Goal: Task Accomplishment & Management: Complete application form

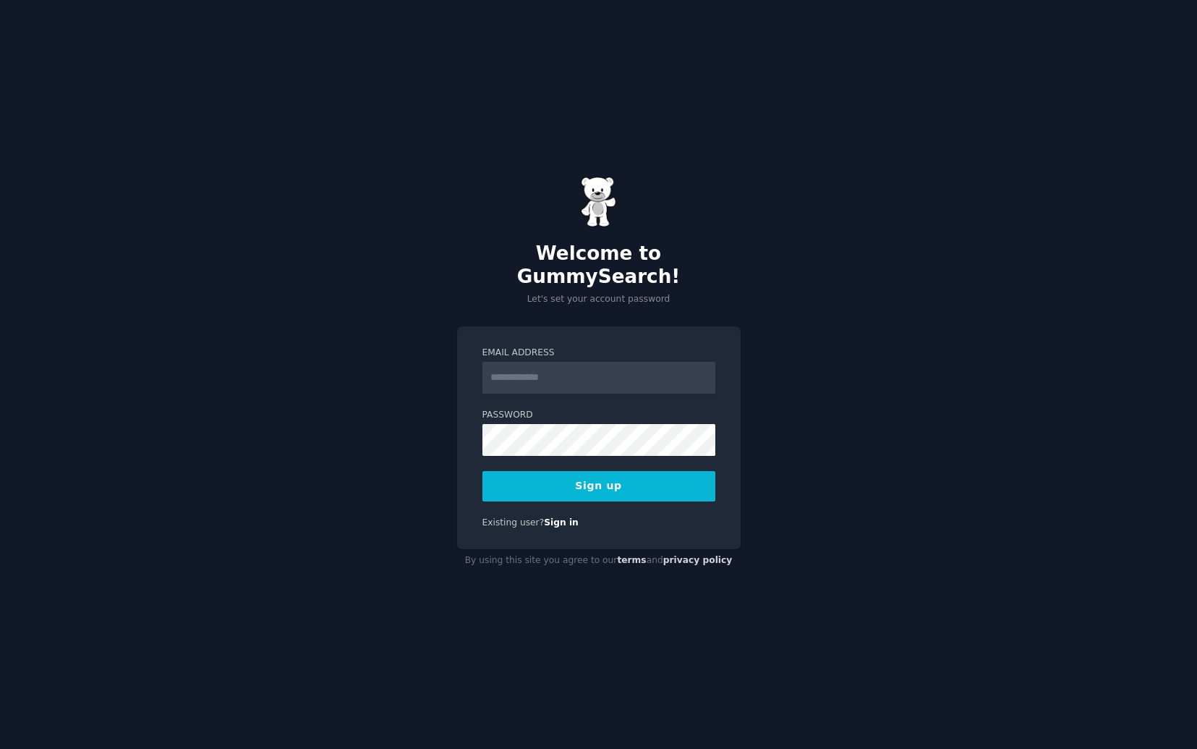
click at [604, 368] on input "Email Address" at bounding box center [599, 378] width 233 height 32
type input "**********"
click at [560, 471] on button "Sign up" at bounding box center [599, 486] width 233 height 30
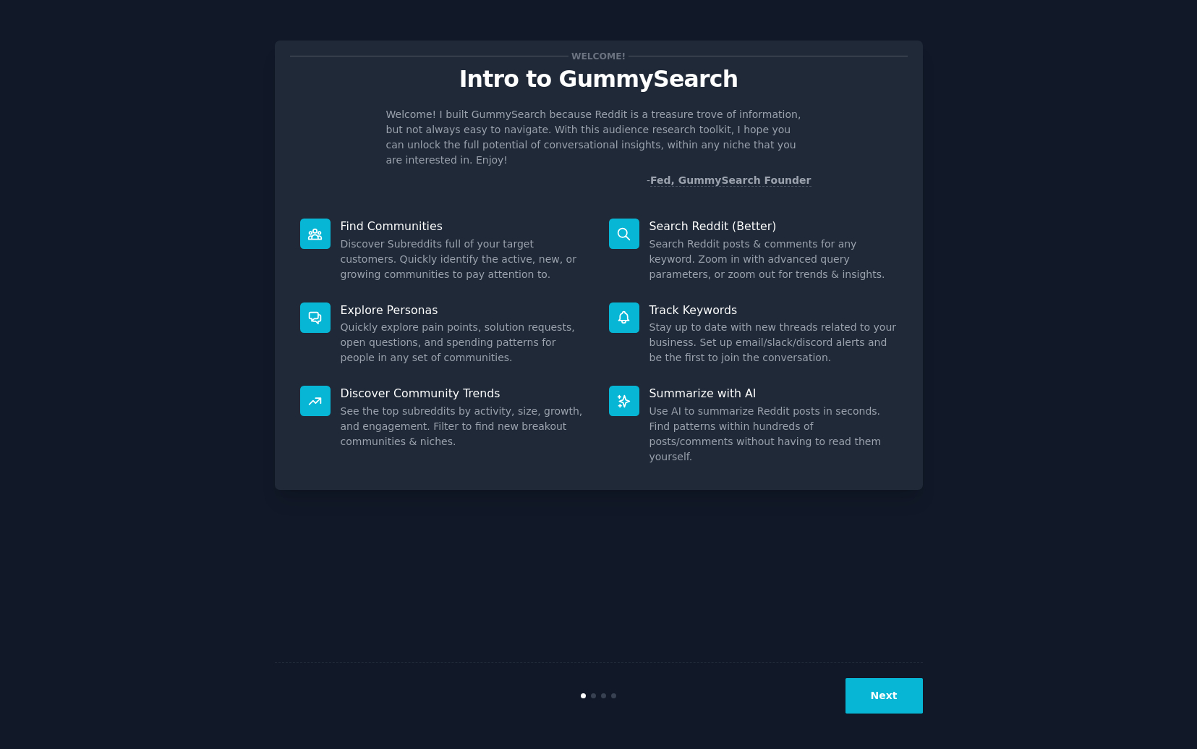
click at [888, 695] on button "Next" at bounding box center [884, 695] width 77 height 35
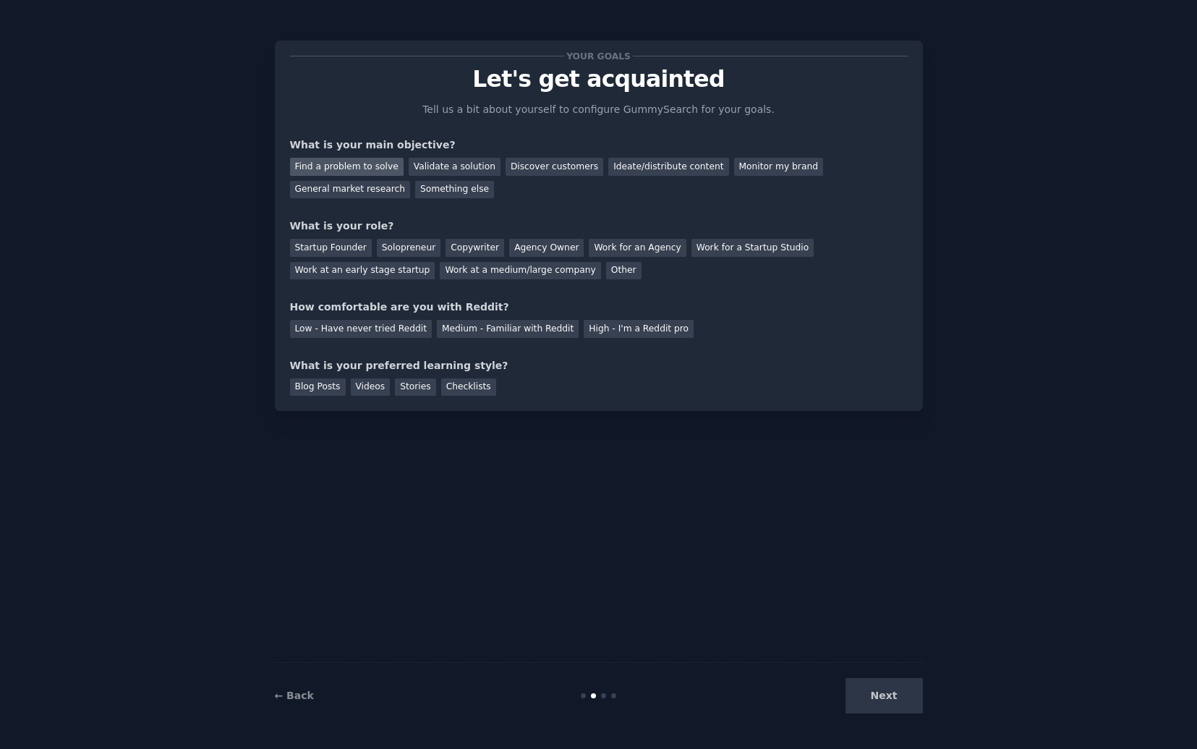
click at [366, 171] on div "Find a problem to solve" at bounding box center [347, 167] width 114 height 18
click at [436, 169] on div "Validate a solution" at bounding box center [455, 167] width 92 height 18
click at [381, 169] on div "Find a problem to solve" at bounding box center [347, 167] width 114 height 18
click at [357, 254] on div "Startup Founder" at bounding box center [331, 248] width 82 height 18
click at [427, 243] on div "Solopreneur" at bounding box center [409, 248] width 64 height 18
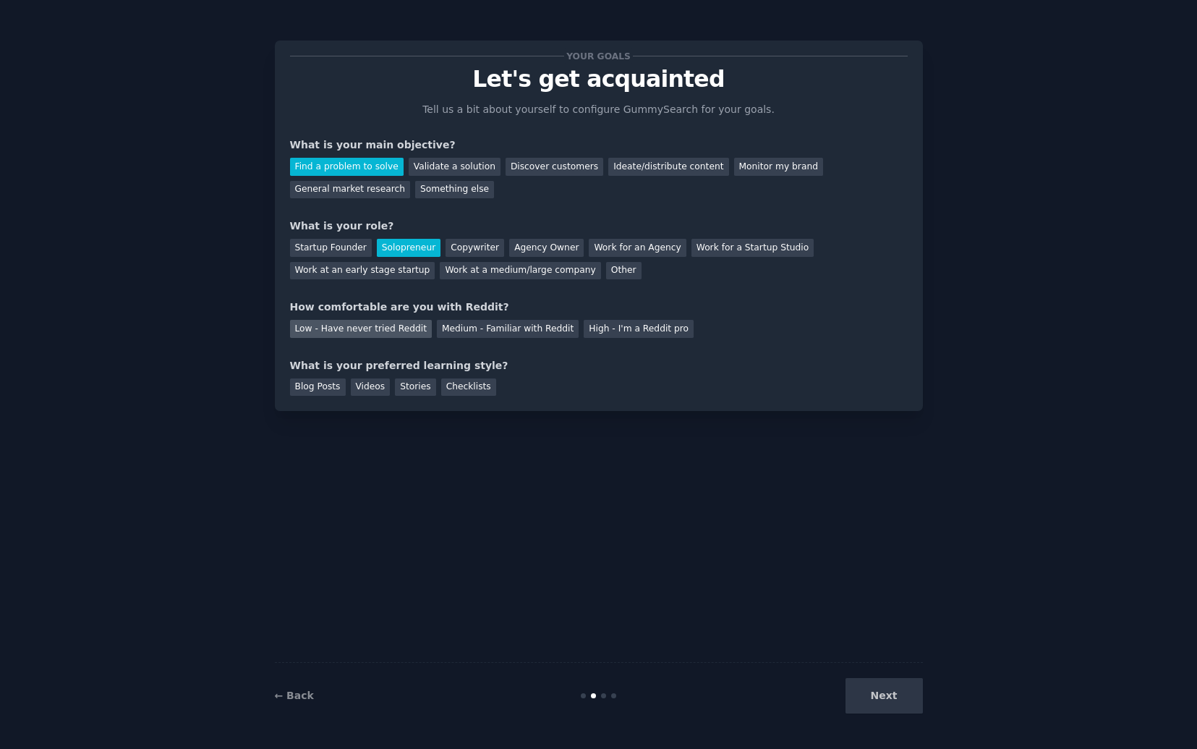
click at [384, 336] on div "Low - Have never tried Reddit" at bounding box center [361, 329] width 142 height 18
click at [374, 386] on div "Videos" at bounding box center [371, 387] width 40 height 18
click at [877, 690] on button "Next" at bounding box center [884, 695] width 77 height 35
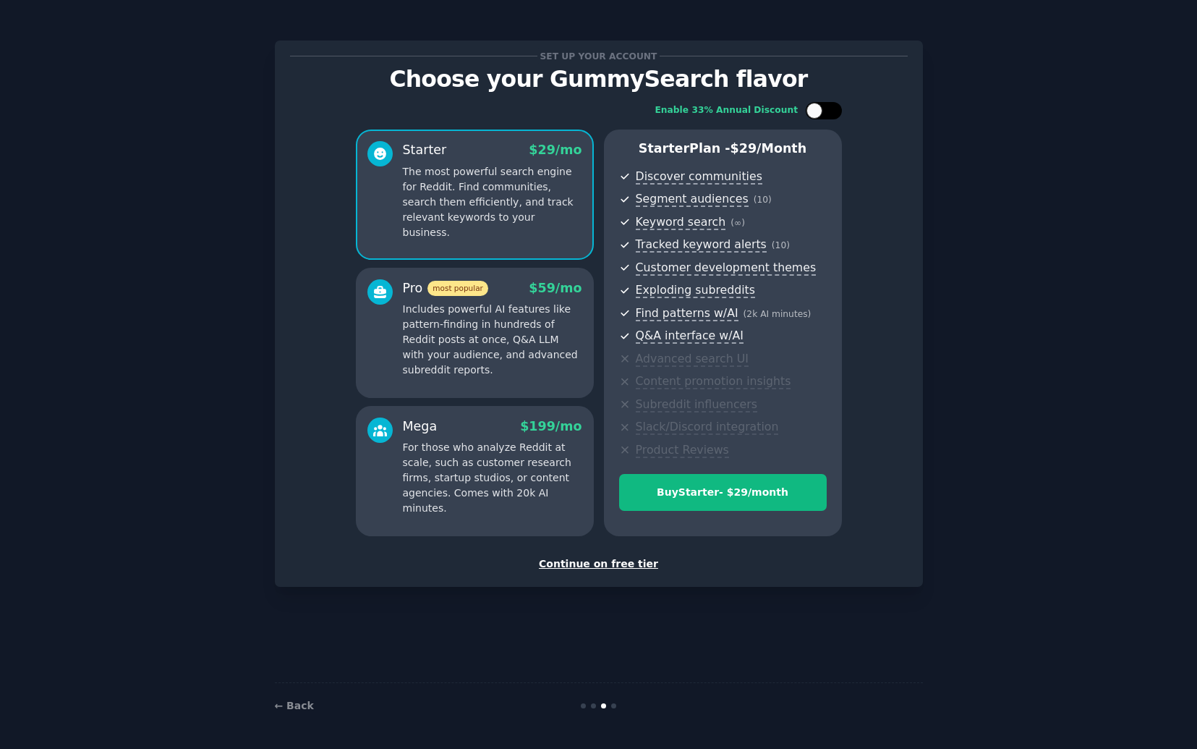
click at [837, 114] on div at bounding box center [824, 110] width 36 height 17
click at [837, 114] on div at bounding box center [834, 111] width 16 height 16
checkbox input "false"
click at [572, 564] on div "Continue on free tier" at bounding box center [599, 563] width 618 height 15
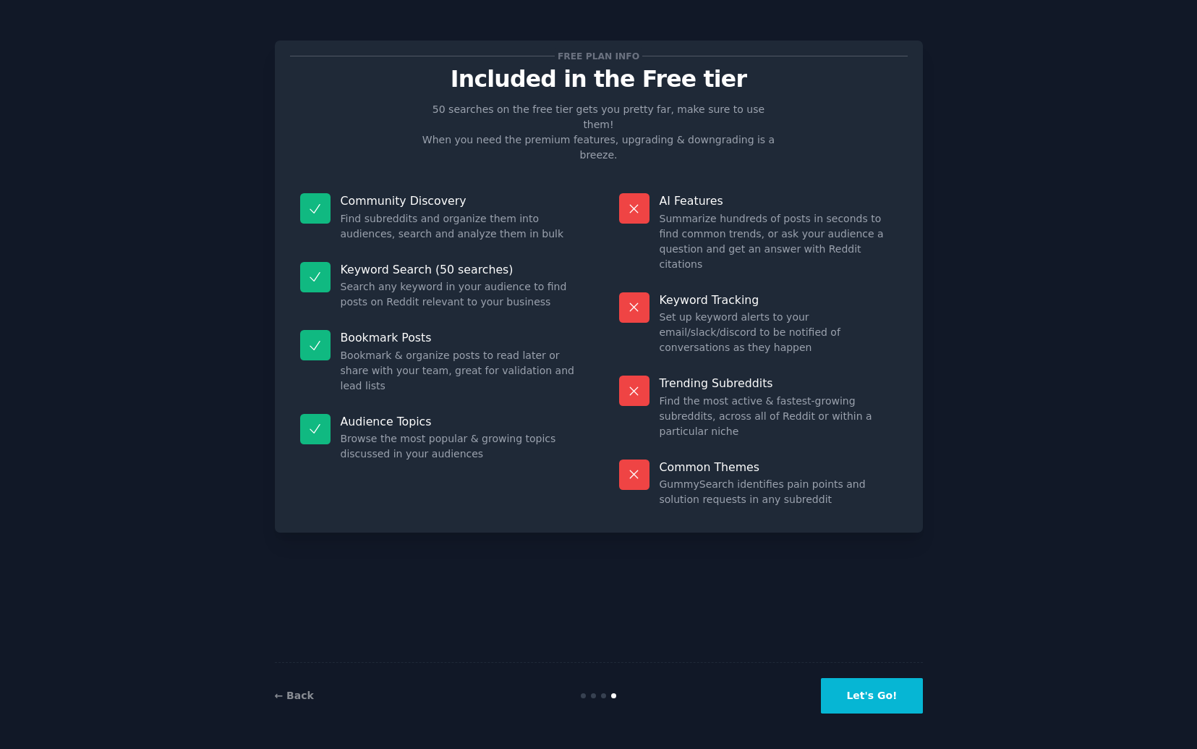
click at [839, 689] on button "Let's Go!" at bounding box center [871, 695] width 101 height 35
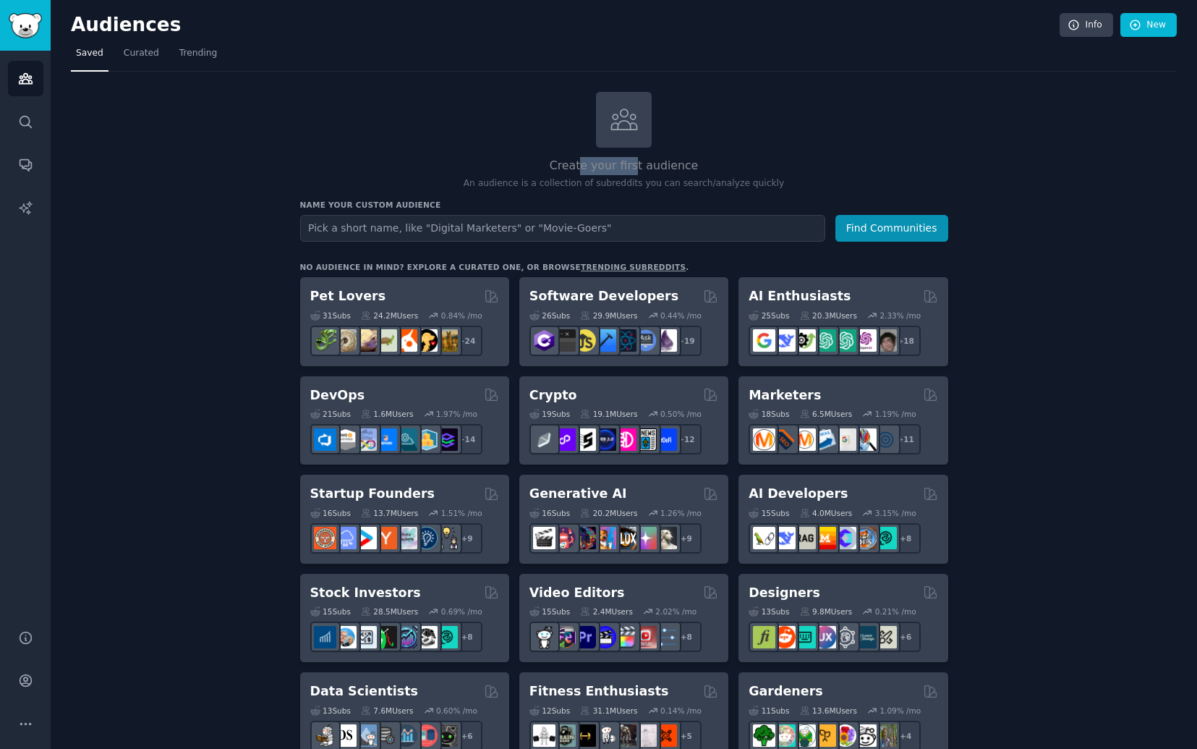
drag, startPoint x: 581, startPoint y: 165, endPoint x: 685, endPoint y: 163, distance: 104.2
click at [671, 163] on h2 "Create your first audience" at bounding box center [624, 166] width 648 height 18
click at [685, 163] on h2 "Create your first audience" at bounding box center [624, 166] width 648 height 18
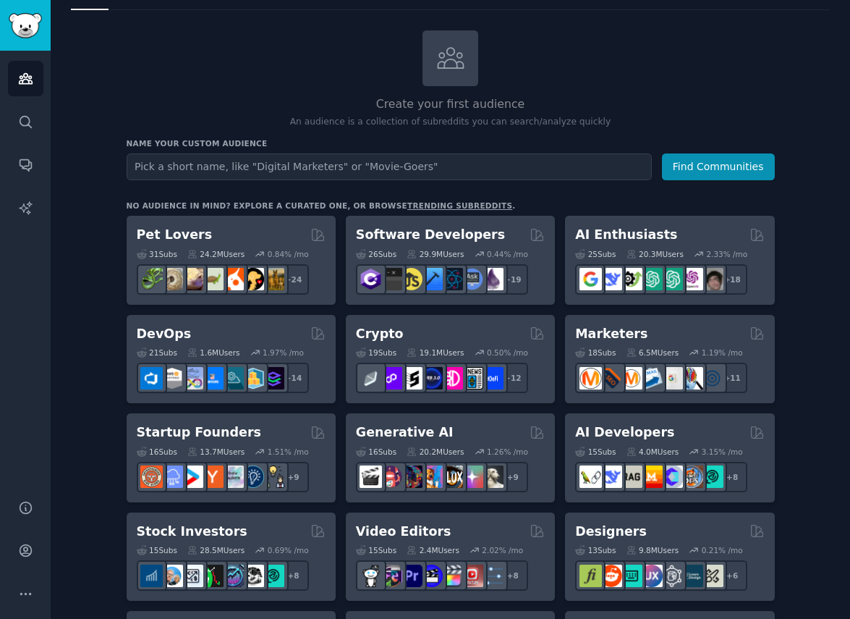
scroll to position [98, 0]
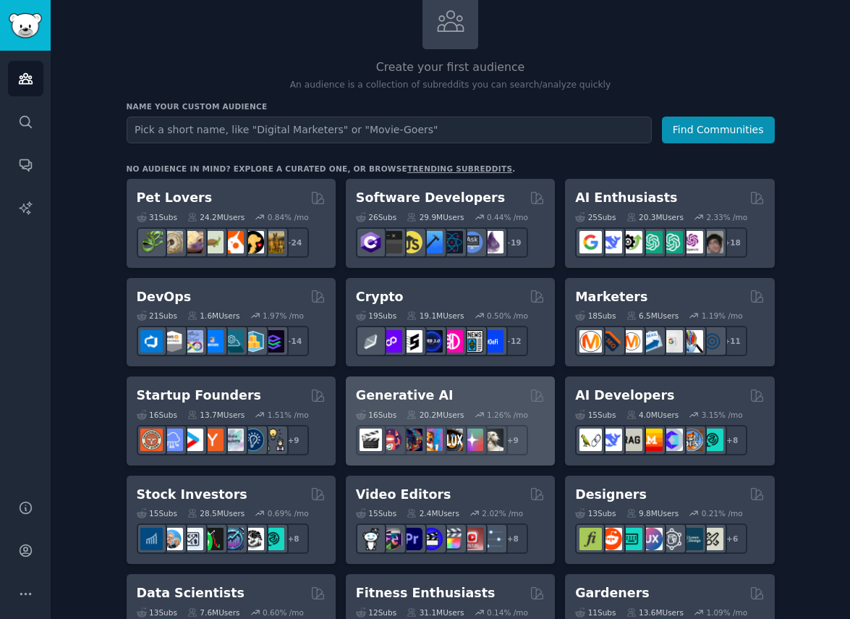
click at [389, 411] on div "16 Sub s" at bounding box center [376, 415] width 41 height 10
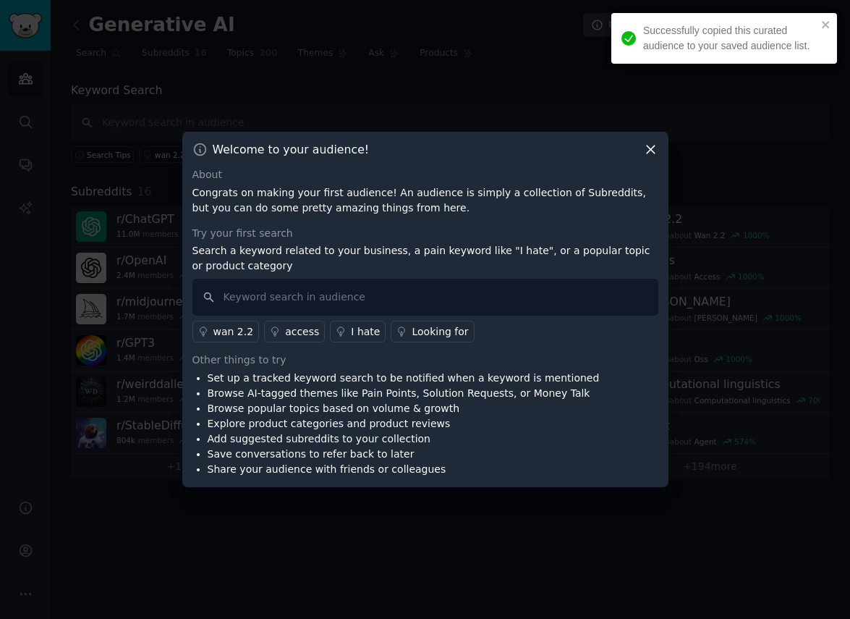
click at [112, 293] on div at bounding box center [425, 309] width 850 height 619
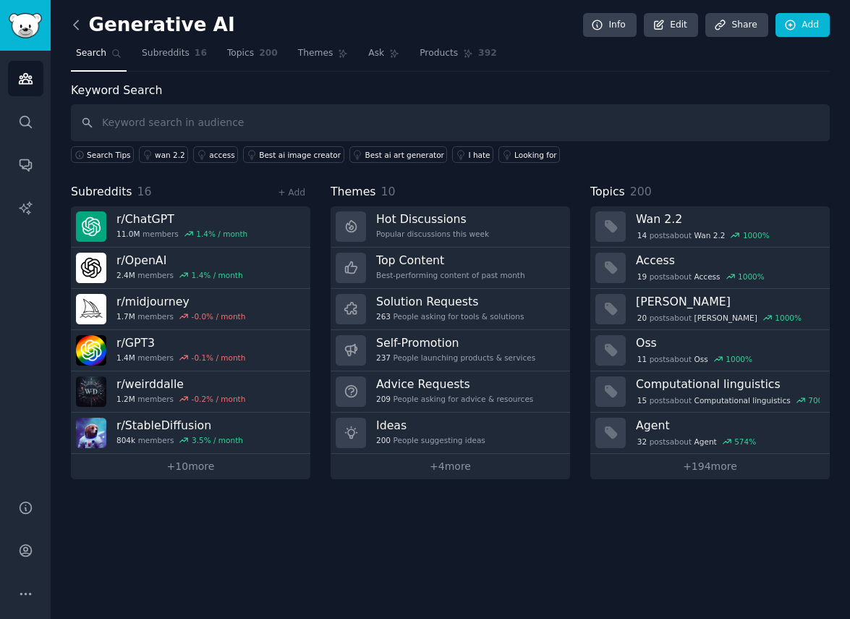
click at [80, 25] on icon at bounding box center [76, 24] width 15 height 15
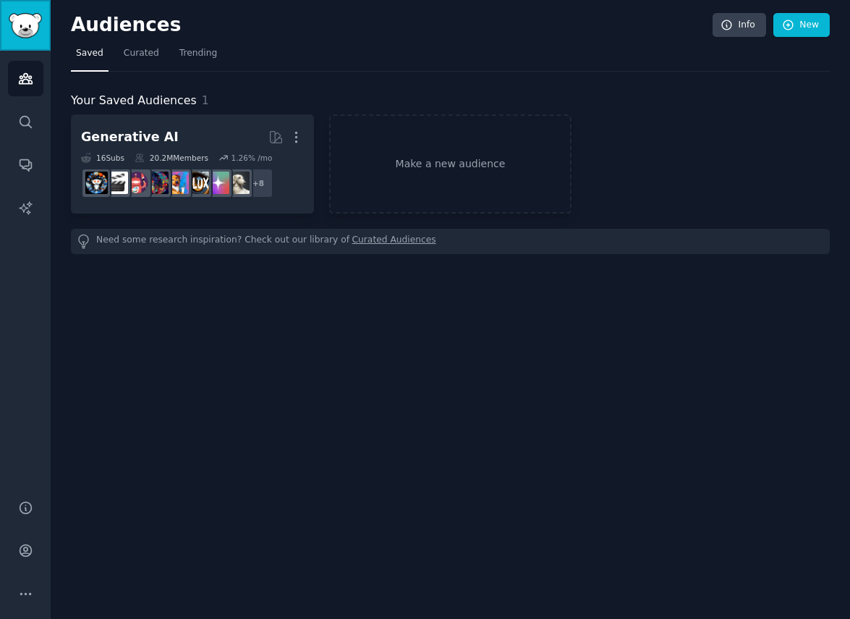
click at [38, 28] on img "Sidebar" at bounding box center [25, 25] width 33 height 25
